Goal: Find specific page/section: Find specific page/section

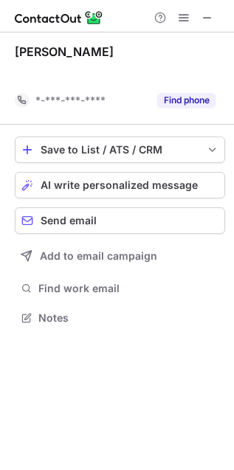
scroll to position [8, 7]
